Goal: Entertainment & Leisure: Consume media (video, audio)

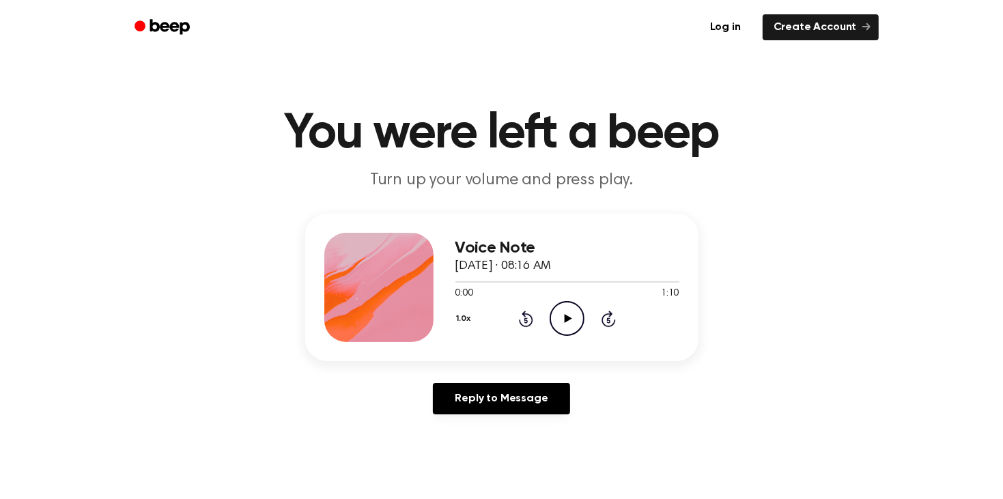
click at [571, 317] on icon "Play Audio" at bounding box center [566, 318] width 35 height 35
click at [571, 317] on icon "Pause Audio" at bounding box center [566, 318] width 35 height 35
click at [571, 317] on icon "Play Audio" at bounding box center [566, 318] width 35 height 35
drag, startPoint x: 470, startPoint y: 286, endPoint x: 449, endPoint y: 284, distance: 21.3
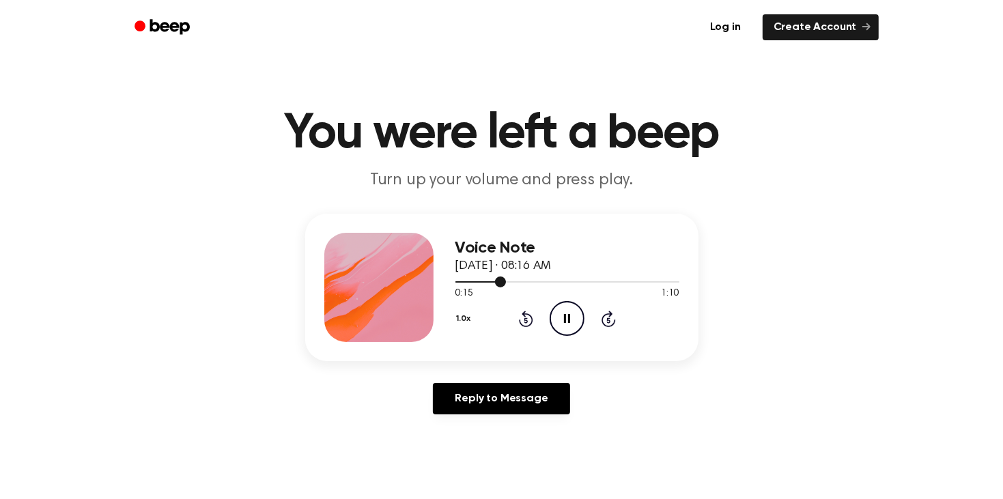
click at [449, 284] on div "Voice Note [DATE] · 08:16 AM 0:15 1:10 Your browser does not support the [objec…" at bounding box center [501, 287] width 393 height 147
click at [459, 283] on div at bounding box center [567, 281] width 224 height 11
click at [460, 285] on span at bounding box center [460, 281] width 11 height 11
click at [459, 281] on span at bounding box center [458, 281] width 11 height 11
click at [455, 278] on span at bounding box center [458, 281] width 11 height 11
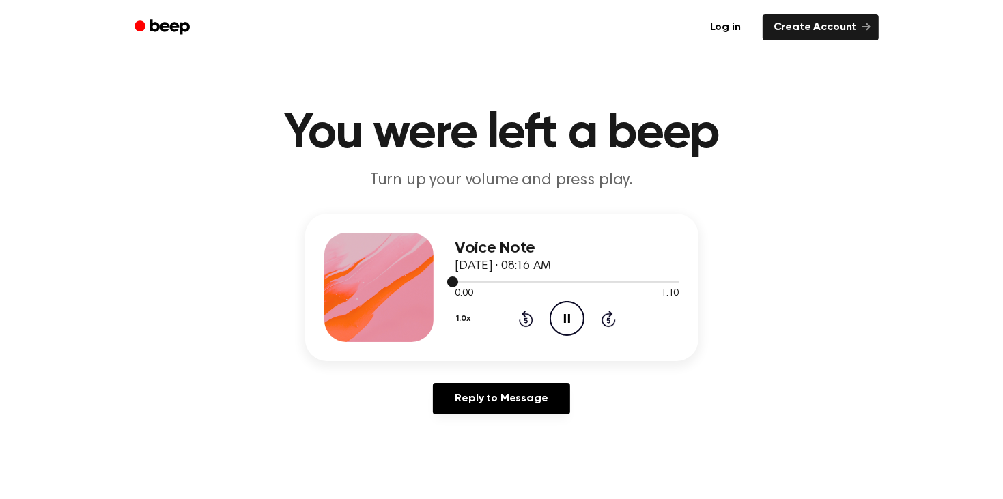
click at [455, 278] on span at bounding box center [452, 281] width 11 height 11
click at [450, 277] on span at bounding box center [453, 281] width 11 height 11
click at [446, 274] on div "Voice Note [DATE] · 08:16 AM 0:00 1:10 Your browser does not support the [objec…" at bounding box center [501, 287] width 393 height 147
click at [442, 268] on div "Voice Note [DATE] · 08:16 AM 0:05 1:10 Your browser does not support the [objec…" at bounding box center [501, 287] width 393 height 147
click at [453, 283] on div "Voice Note [DATE] · 08:16 AM 0:07 1:10 Your browser does not support the [objec…" at bounding box center [501, 287] width 393 height 147
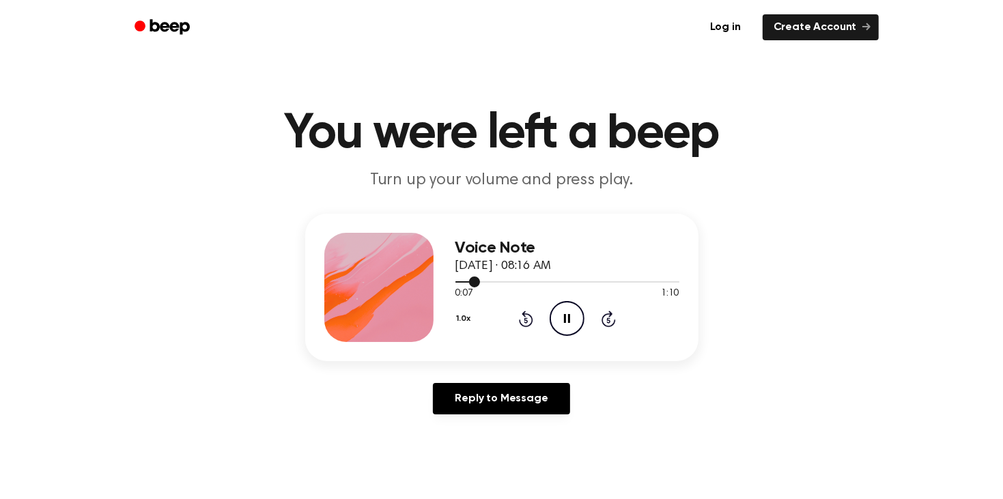
click at [459, 282] on div at bounding box center [467, 281] width 25 height 1
click at [453, 281] on span at bounding box center [455, 281] width 11 height 11
click at [453, 281] on span at bounding box center [449, 281] width 11 height 11
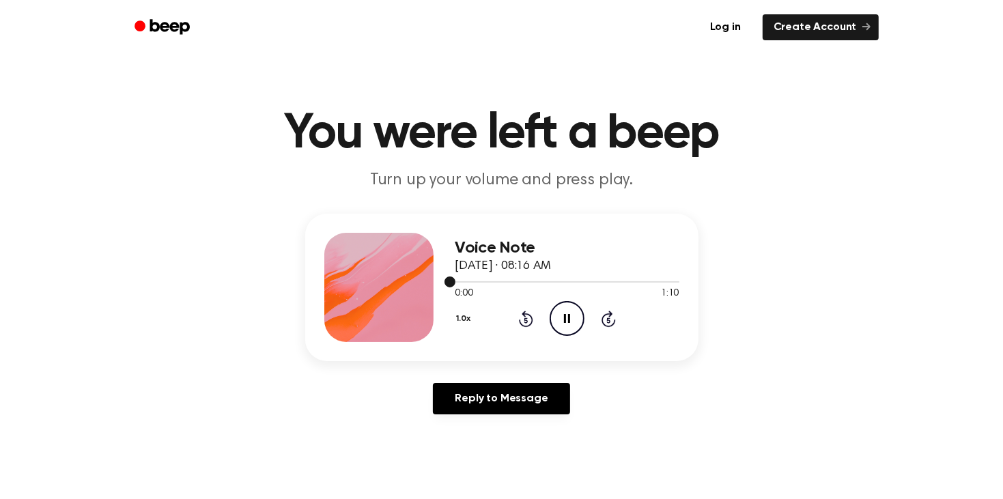
click at [453, 281] on span at bounding box center [449, 281] width 11 height 11
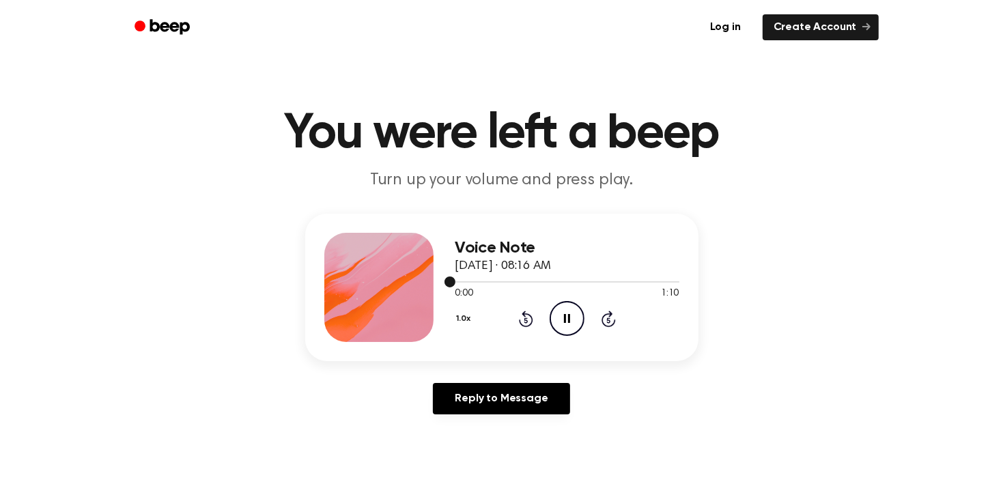
click at [453, 281] on span at bounding box center [449, 281] width 11 height 11
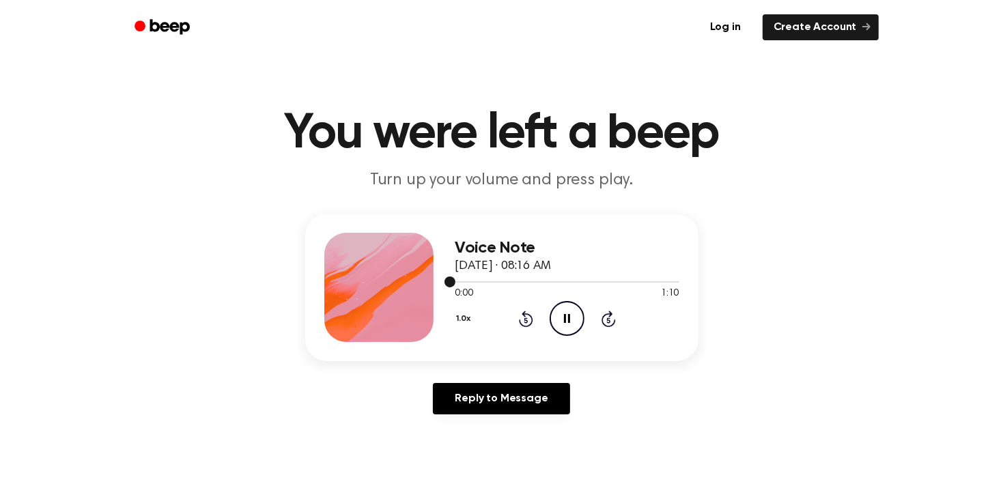
click at [453, 281] on span at bounding box center [449, 281] width 11 height 11
drag, startPoint x: 453, startPoint y: 281, endPoint x: 492, endPoint y: 302, distance: 44.3
click at [492, 302] on div "Voice Note [DATE] · 08:16 AM 0:00 1:10 Your browser does not support the [objec…" at bounding box center [567, 287] width 224 height 109
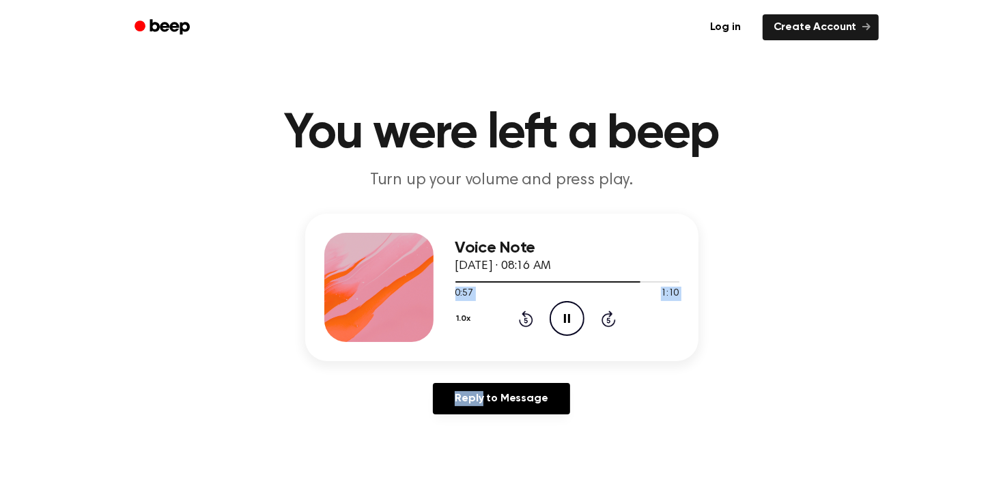
click at [564, 321] on icon at bounding box center [567, 318] width 6 height 9
drag, startPoint x: 465, startPoint y: 285, endPoint x: 439, endPoint y: 281, distance: 26.3
click at [439, 281] on div "Voice Note [DATE] · 08:16 AM 0:58 1:10 Your browser does not support the [objec…" at bounding box center [501, 287] width 393 height 147
click at [478, 287] on div "0:58 1:10" at bounding box center [567, 294] width 224 height 14
drag, startPoint x: 474, startPoint y: 281, endPoint x: 440, endPoint y: 283, distance: 34.2
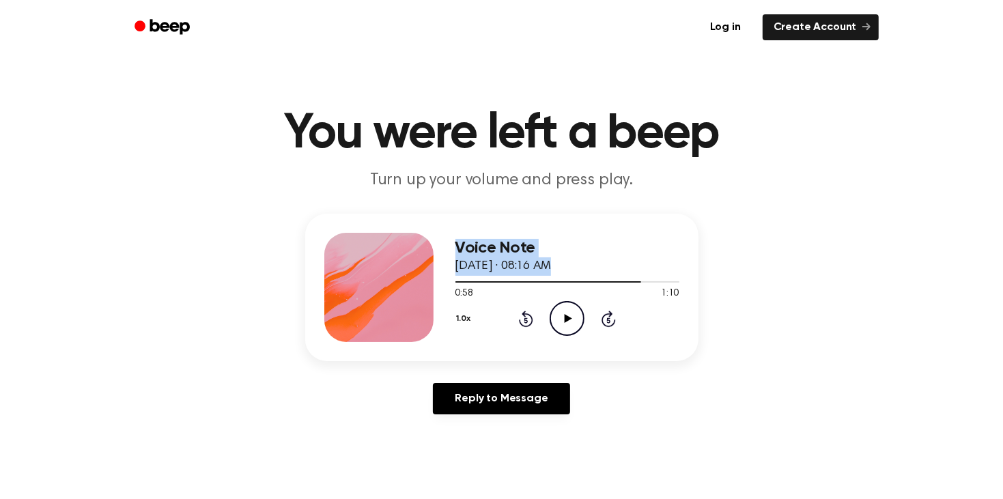
click at [440, 283] on div "Voice Note [DATE] · 08:16 AM 0:58 1:10 Your browser does not support the [objec…" at bounding box center [501, 287] width 393 height 147
click at [490, 297] on div "0:58 1:10" at bounding box center [567, 294] width 224 height 14
click at [466, 283] on div at bounding box center [567, 281] width 224 height 11
click at [564, 317] on icon at bounding box center [568, 318] width 8 height 9
drag, startPoint x: 475, startPoint y: 282, endPoint x: 422, endPoint y: 289, distance: 53.0
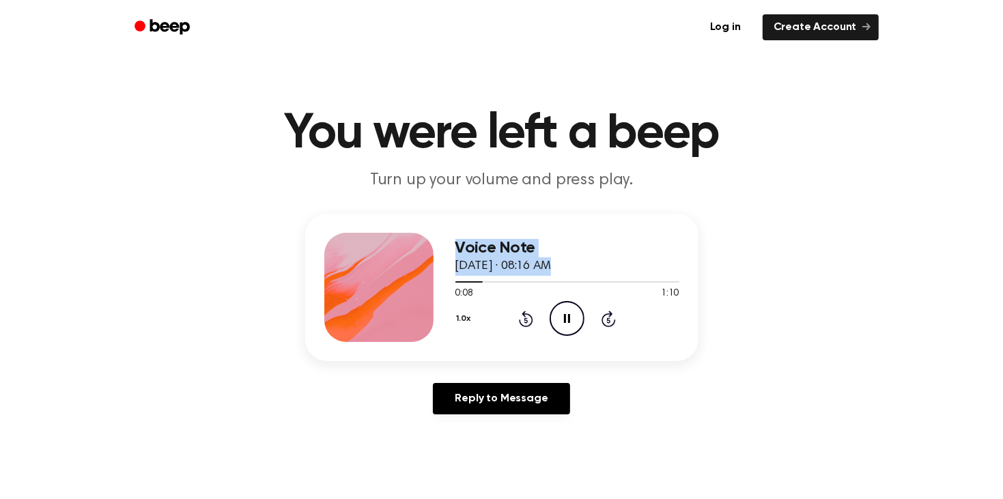
click at [422, 289] on div "Voice Note [DATE] · 08:16 AM 0:08 1:10 Your browser does not support the [objec…" at bounding box center [501, 287] width 393 height 147
click at [472, 278] on div at bounding box center [567, 281] width 224 height 11
click at [457, 283] on div at bounding box center [567, 281] width 224 height 11
click at [455, 283] on span at bounding box center [460, 281] width 11 height 11
click at [452, 281] on div "Voice Note [DATE] · 08:16 AM 0:03 1:10 Your browser does not support the [objec…" at bounding box center [501, 287] width 393 height 147
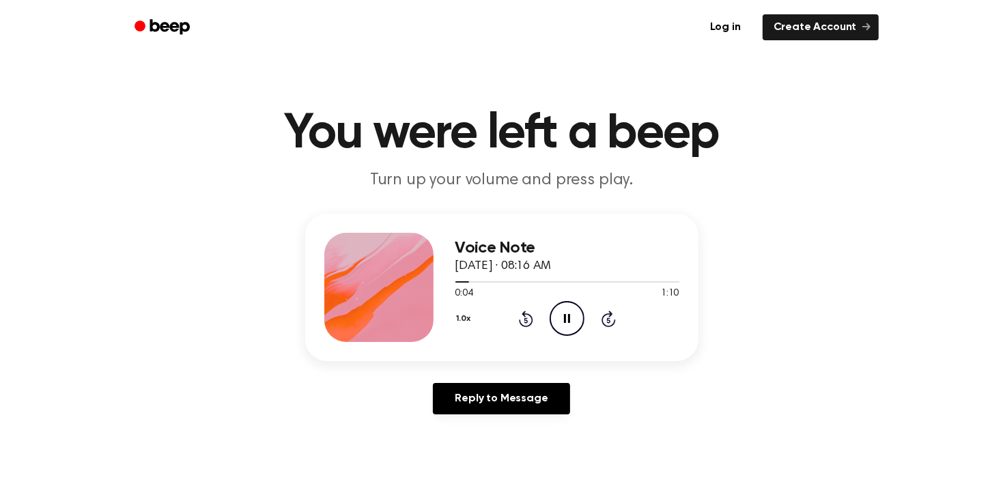
click at [452, 283] on div "Voice Note [DATE] · 08:16 AM 0:04 1:10 Your browser does not support the [objec…" at bounding box center [501, 287] width 393 height 147
click at [456, 283] on div at bounding box center [567, 281] width 224 height 11
click at [450, 283] on span at bounding box center [453, 281] width 11 height 11
click at [450, 283] on span at bounding box center [449, 281] width 11 height 11
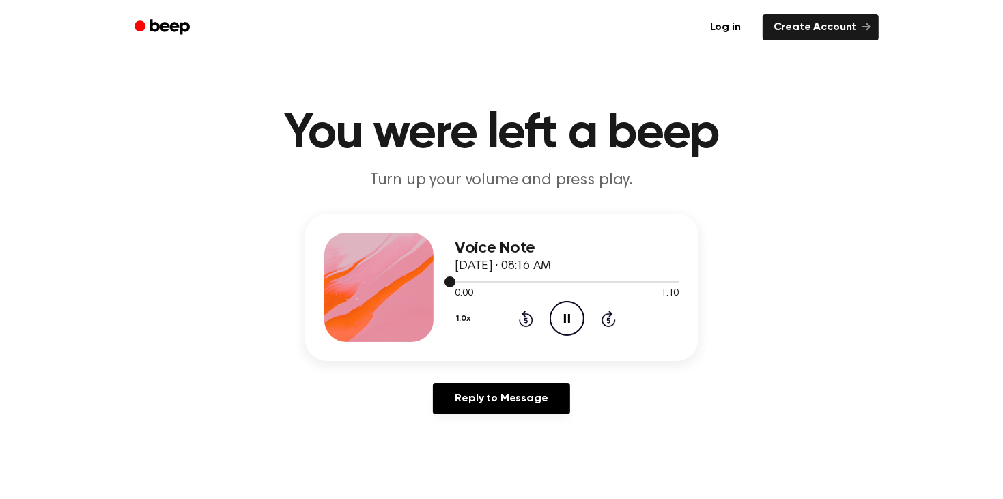
click at [450, 283] on span at bounding box center [449, 281] width 11 height 11
click at [450, 283] on span at bounding box center [452, 281] width 11 height 11
click at [452, 283] on span at bounding box center [452, 281] width 11 height 11
